Goal: Information Seeking & Learning: Learn about a topic

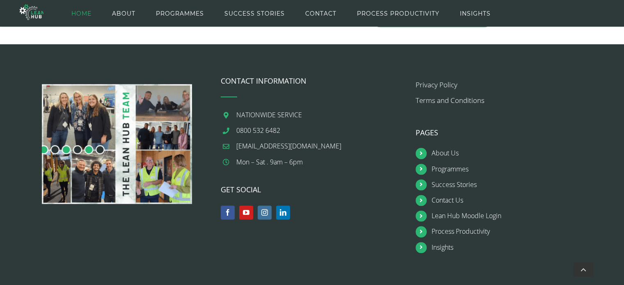
scroll to position [1052, 0]
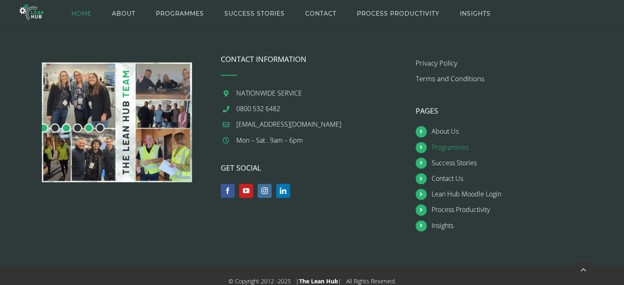
click at [457, 142] on link "Programmes" at bounding box center [515, 147] width 167 height 11
click at [440, 142] on link "Programmes" at bounding box center [515, 147] width 167 height 11
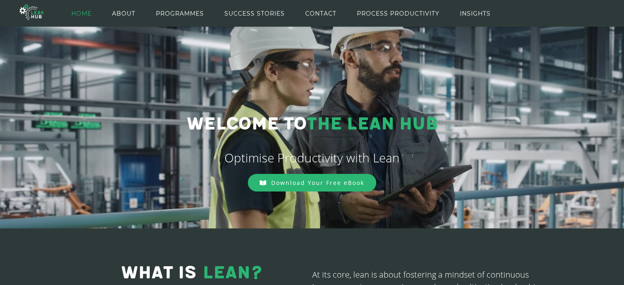
scroll to position [0, 0]
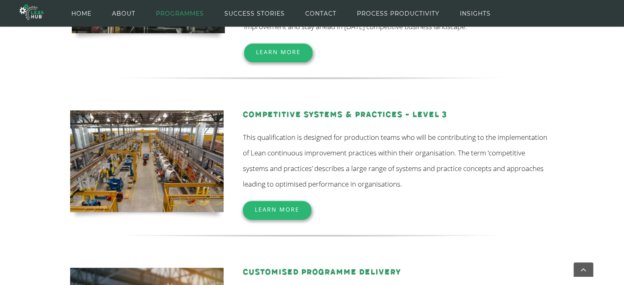
scroll to position [259, 0]
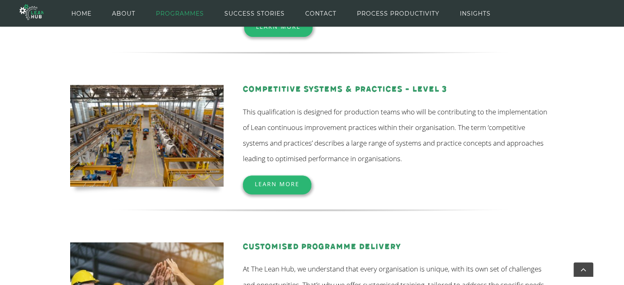
click at [272, 184] on span "Learn More" at bounding box center [277, 184] width 45 height 8
